Goal: Check status: Check status

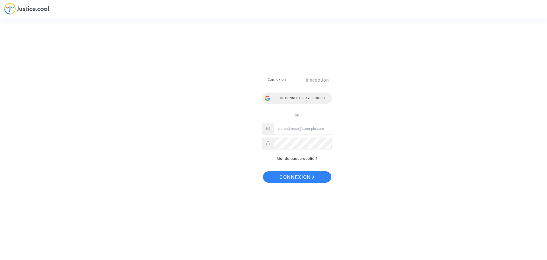
click at [295, 97] on div "Se connecter avec Google" at bounding box center [297, 97] width 70 height 11
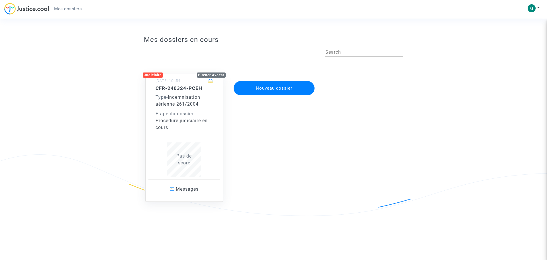
click at [184, 137] on div "CFR-240324-PCEH Type - Indemnisation aérienne 261/2004 Etape du dossier Procédu…" at bounding box center [185, 130] width 58 height 91
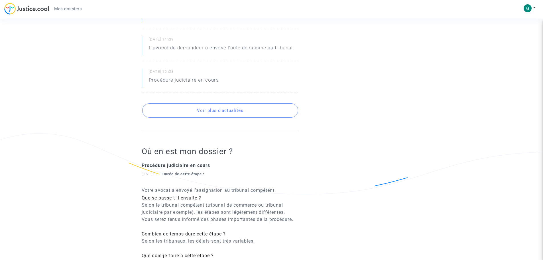
scroll to position [342, 0]
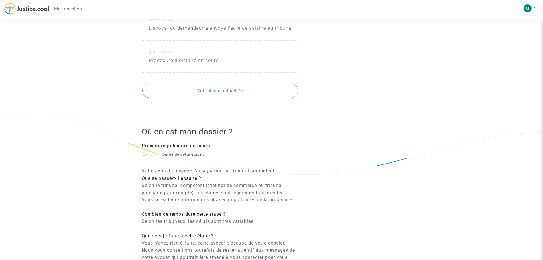
click at [216, 85] on button "Voir plus d'actualités" at bounding box center [220, 90] width 156 height 14
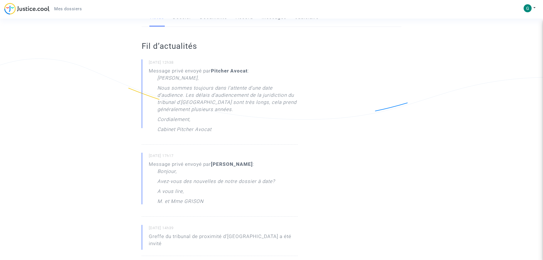
scroll to position [86, 0]
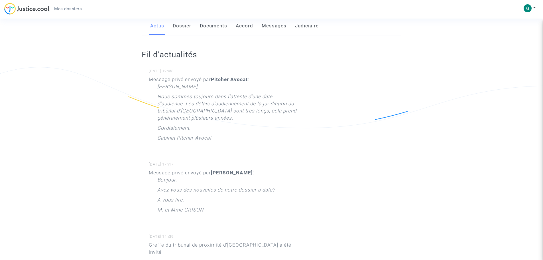
click at [185, 23] on link "Dossier" at bounding box center [182, 26] width 19 height 19
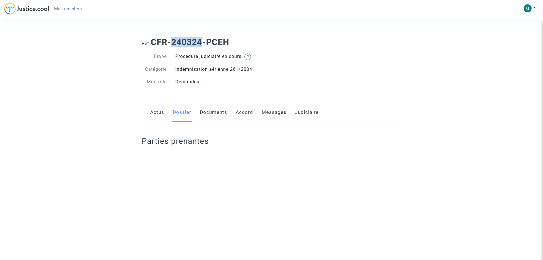
click at [185, 23] on section "Ref. CFR-240324-PCEH Etape Procédure judiciaire en cours Catégorie Indemnisatio…" at bounding box center [271, 76] width 543 height 152
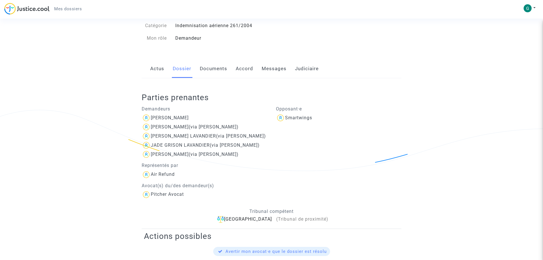
scroll to position [30, 0]
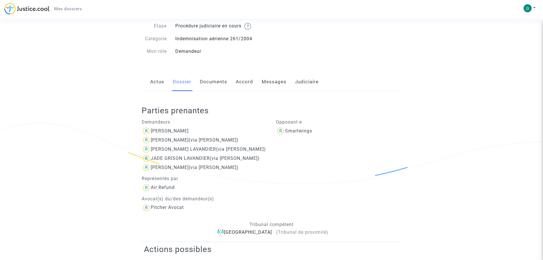
click at [210, 81] on link "Documents" at bounding box center [213, 81] width 27 height 19
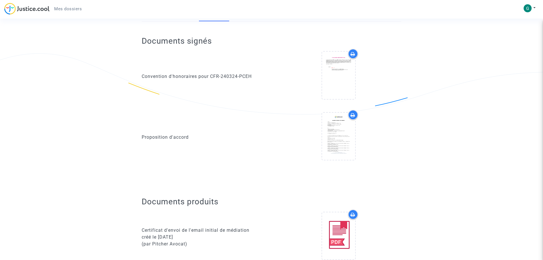
scroll to position [85, 0]
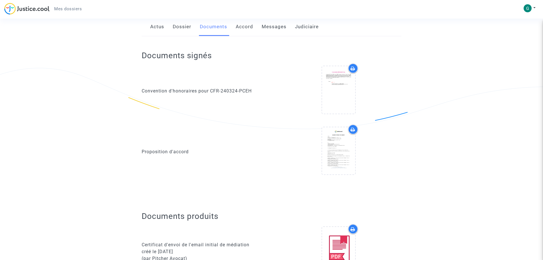
click at [248, 29] on link "Accord" at bounding box center [244, 26] width 17 height 19
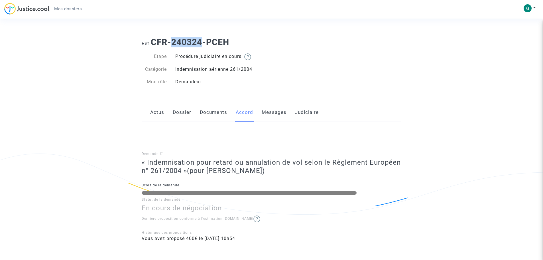
click at [270, 113] on link "Messages" at bounding box center [274, 112] width 25 height 19
click at [276, 113] on link "Messages" at bounding box center [274, 112] width 25 height 19
click at [308, 110] on link "Judiciaire" at bounding box center [307, 112] width 24 height 19
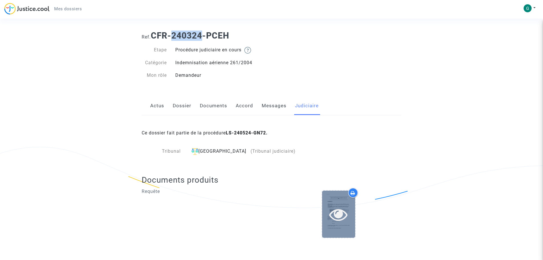
scroll to position [7, 0]
click at [343, 208] on icon at bounding box center [338, 214] width 19 height 18
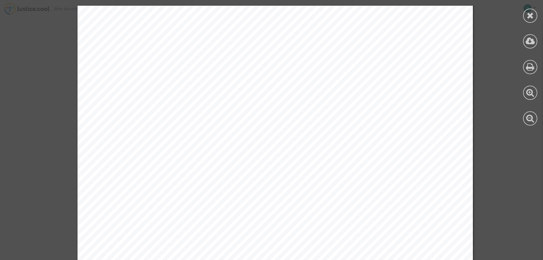
scroll to position [7123, 0]
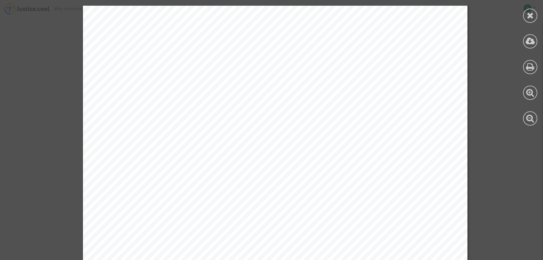
drag, startPoint x: 417, startPoint y: 217, endPoint x: 420, endPoint y: 248, distance: 30.9
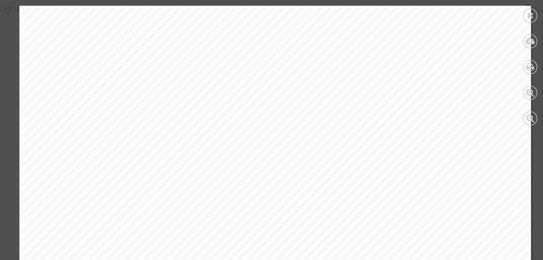
drag, startPoint x: 429, startPoint y: 249, endPoint x: 418, endPoint y: 273, distance: 26.6
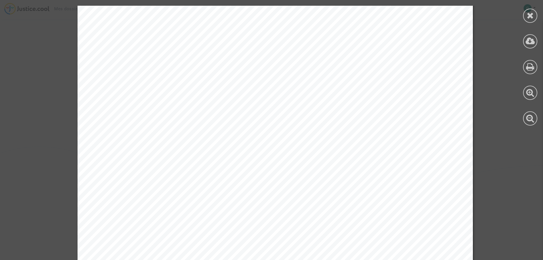
drag, startPoint x: 382, startPoint y: 229, endPoint x: 350, endPoint y: 273, distance: 54.0
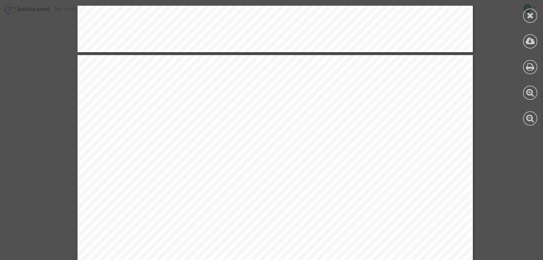
drag, startPoint x: 338, startPoint y: 221, endPoint x: 326, endPoint y: 270, distance: 51.5
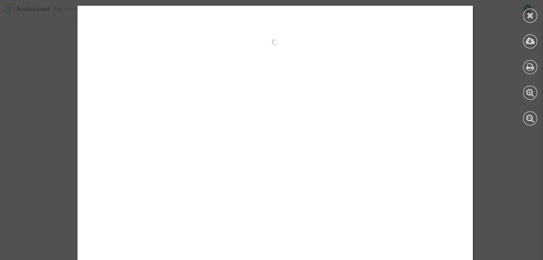
scroll to position [39643, 0]
drag, startPoint x: 314, startPoint y: 225, endPoint x: 308, endPoint y: 259, distance: 35.0
drag, startPoint x: 296, startPoint y: 193, endPoint x: 291, endPoint y: 238, distance: 45.8
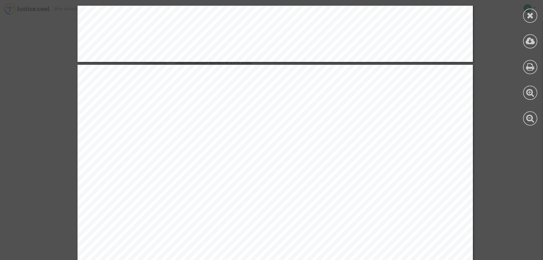
drag, startPoint x: 310, startPoint y: 238, endPoint x: 330, endPoint y: 259, distance: 29.0
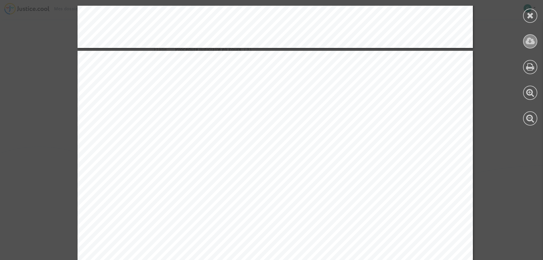
click at [528, 42] on icon at bounding box center [529, 41] width 9 height 9
